Goal: Navigation & Orientation: Find specific page/section

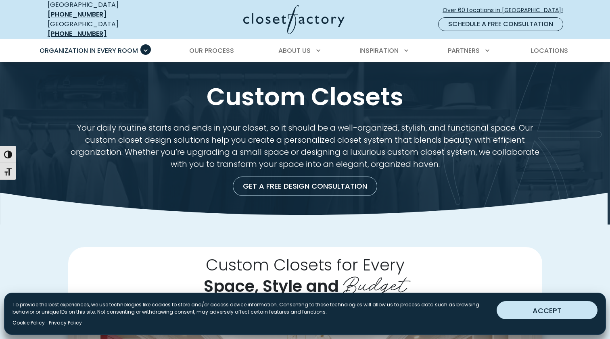
click at [559, 307] on button "ACCEPT" at bounding box center [546, 310] width 101 height 18
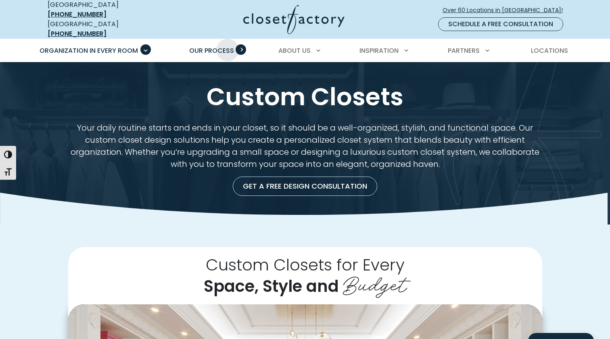
click at [227, 46] on span "Our Process" at bounding box center [211, 50] width 45 height 9
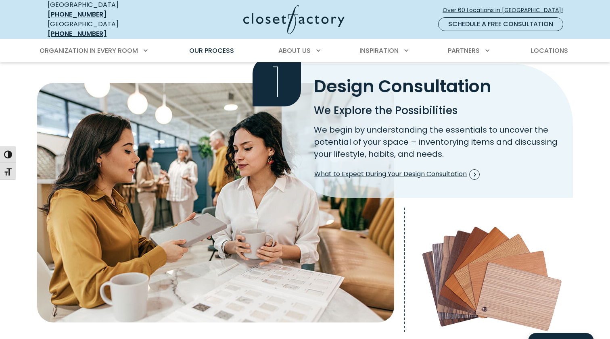
scroll to position [201, 0]
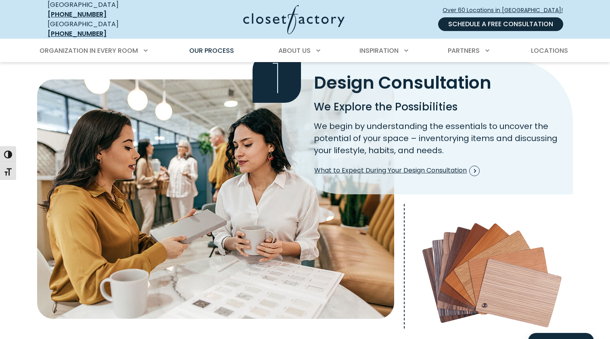
click at [505, 22] on link "Schedule a Free Consultation" at bounding box center [500, 24] width 125 height 14
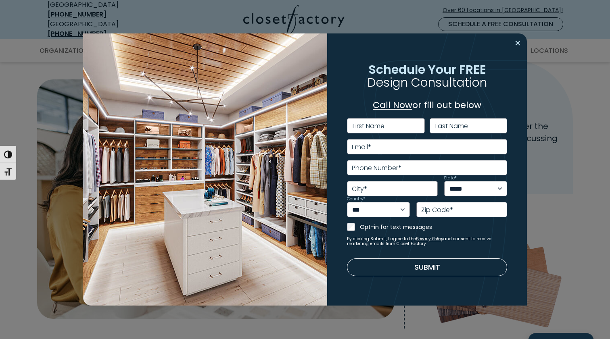
click at [518, 43] on button "Close modal" at bounding box center [518, 43] width 12 height 13
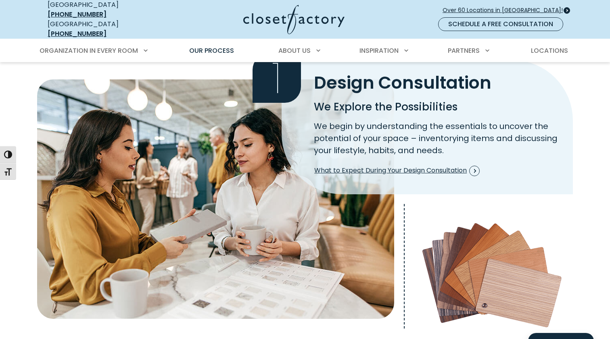
click at [506, 3] on link "Over 60 Locations in North America!" at bounding box center [505, 10] width 127 height 14
click at [389, 166] on span "What to Expect During Your Design Consultation" at bounding box center [396, 171] width 165 height 10
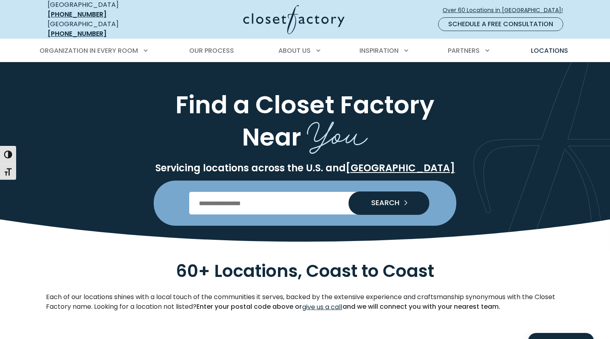
drag, startPoint x: 229, startPoint y: 198, endPoint x: 229, endPoint y: 193, distance: 4.4
click at [229, 198] on input "Enter Postal Code" at bounding box center [305, 203] width 232 height 23
type input "*****"
click at [388, 197] on button "SEARCH" at bounding box center [388, 203] width 81 height 23
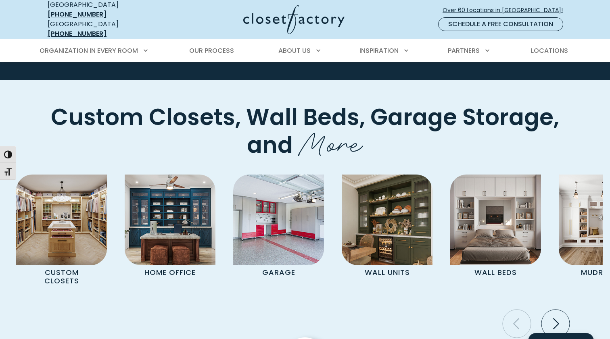
scroll to position [2166, 0]
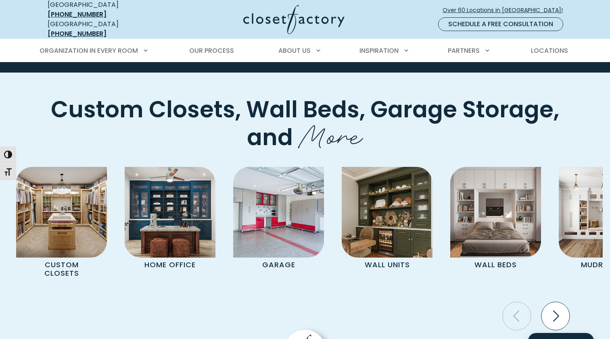
click at [556, 302] on icon "Next slide" at bounding box center [555, 316] width 28 height 28
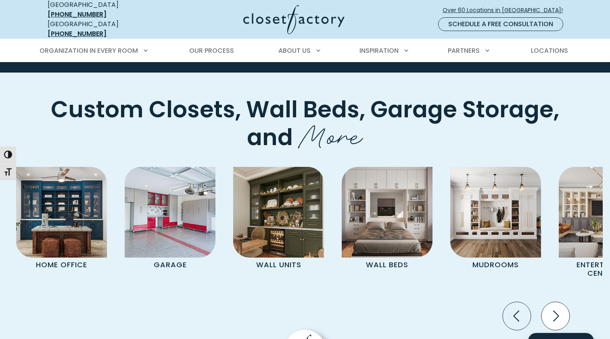
click at [556, 302] on icon "Next slide" at bounding box center [555, 316] width 28 height 28
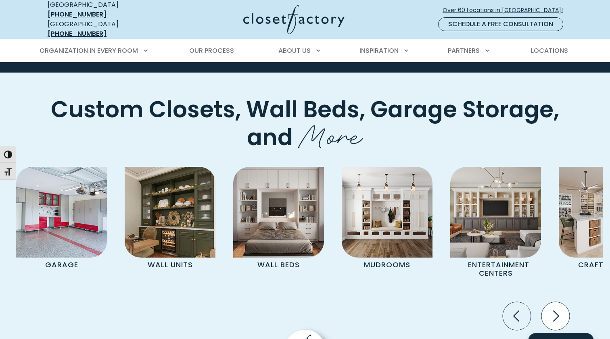
click at [556, 302] on icon "Next slide" at bounding box center [555, 316] width 28 height 28
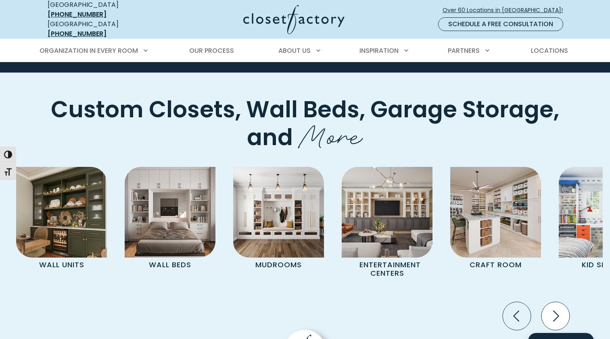
click at [556, 302] on icon "Next slide" at bounding box center [555, 316] width 28 height 28
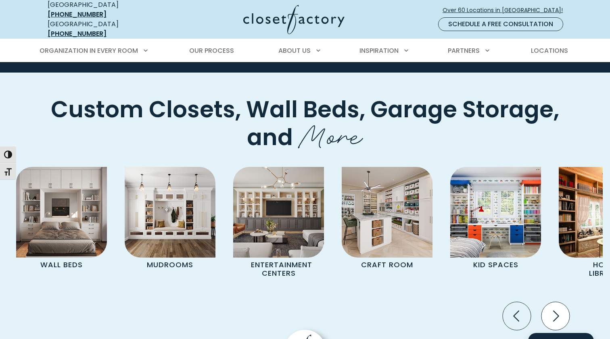
click at [556, 302] on icon "Next slide" at bounding box center [555, 316] width 28 height 28
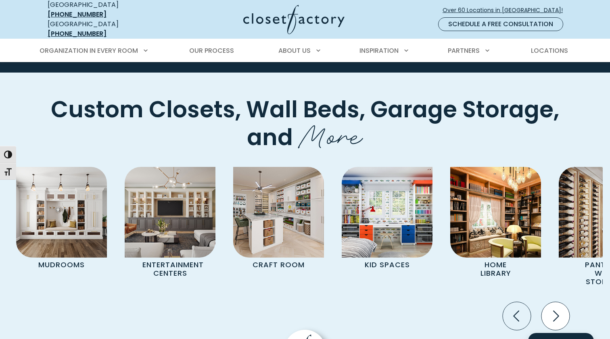
click at [556, 302] on icon "Next slide" at bounding box center [555, 316] width 28 height 28
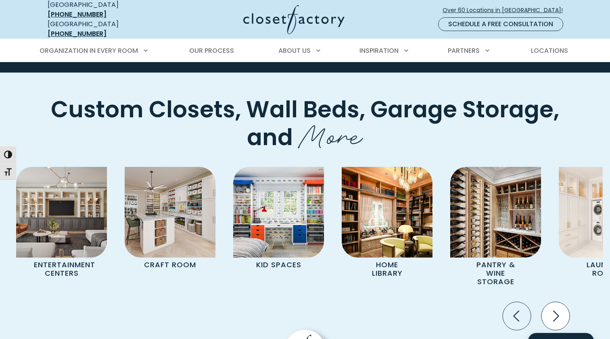
click at [556, 302] on icon "Next slide" at bounding box center [555, 316] width 28 height 28
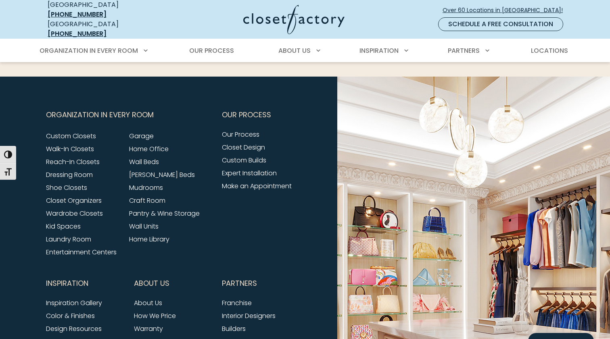
scroll to position [2688, 0]
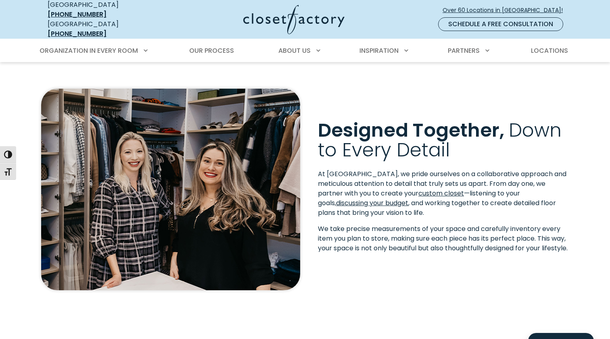
scroll to position [224, 0]
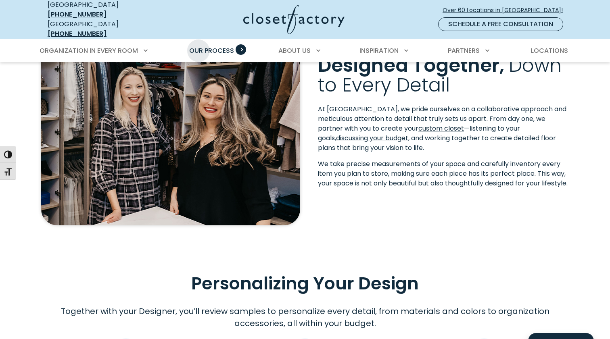
click at [198, 46] on span "Our Process" at bounding box center [211, 50] width 45 height 9
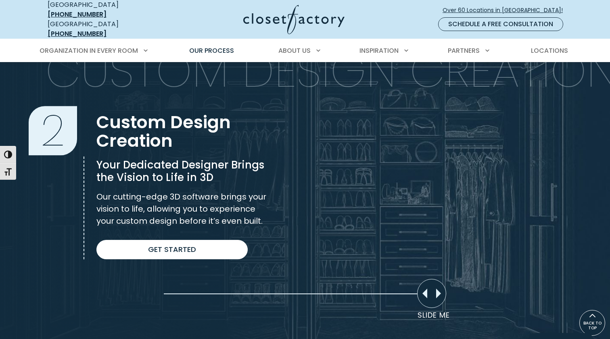
scroll to position [520, 0]
click at [439, 301] on img "Process Step Slider" at bounding box center [305, 182] width 610 height 315
drag, startPoint x: 438, startPoint y: 284, endPoint x: 479, endPoint y: 318, distance: 53.3
click at [481, 318] on div "Slider moved to 0%" at bounding box center [305, 182] width 610 height 315
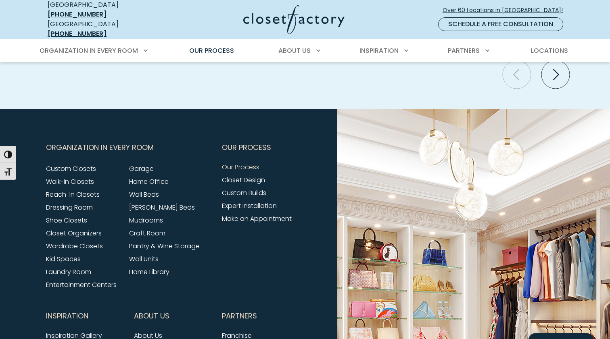
scroll to position [1890, 0]
